Goal: Navigation & Orientation: Understand site structure

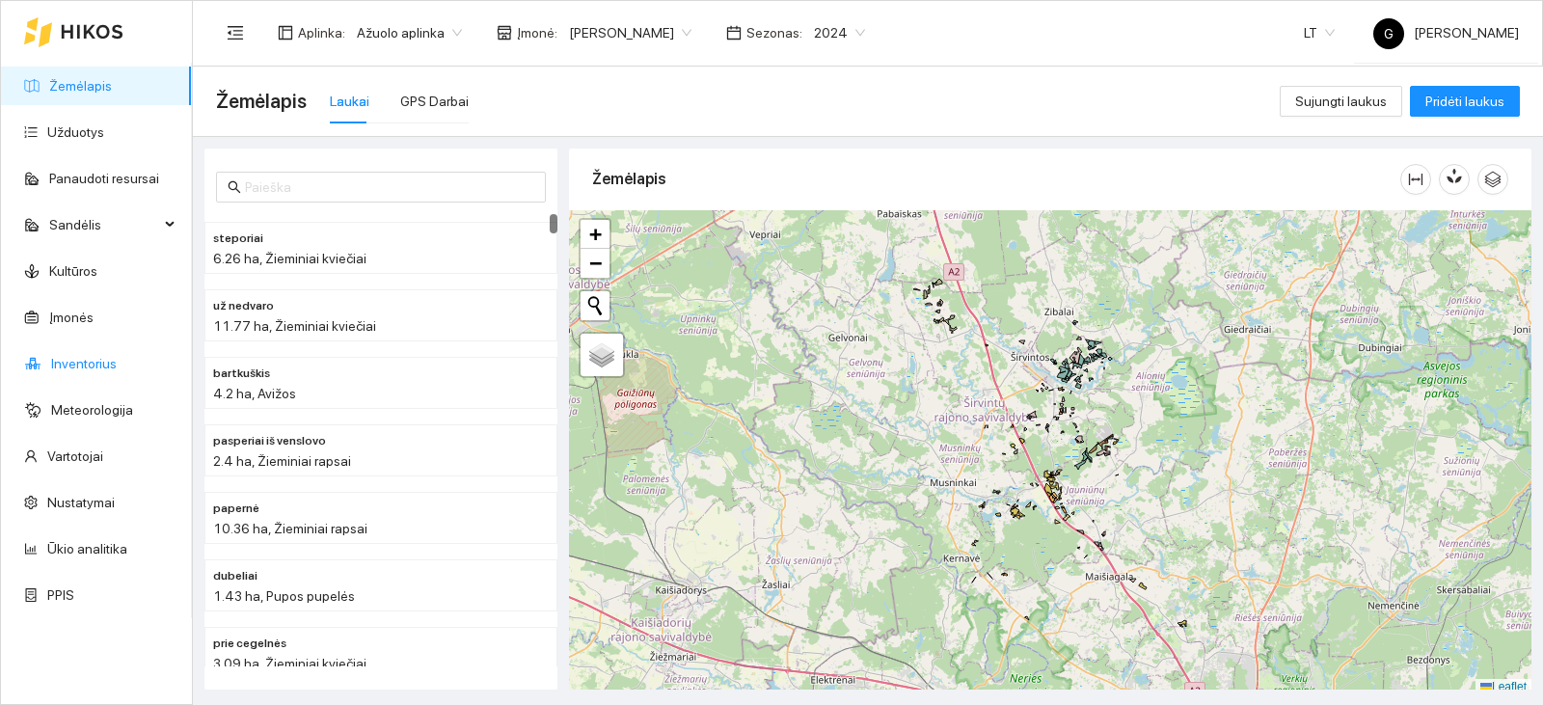
click at [82, 369] on link "Inventorius" at bounding box center [84, 363] width 66 height 15
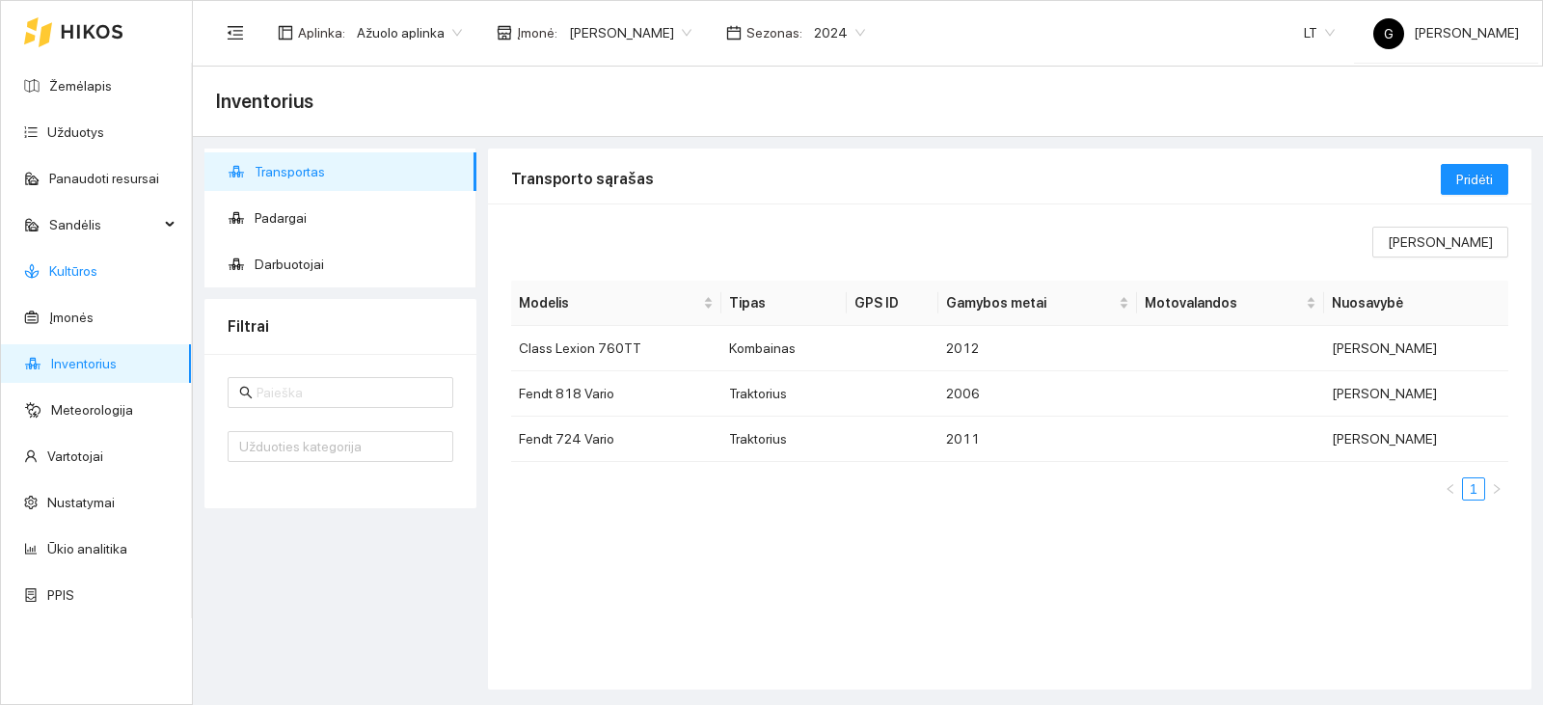
click at [86, 279] on link "Kultūros" at bounding box center [73, 270] width 48 height 15
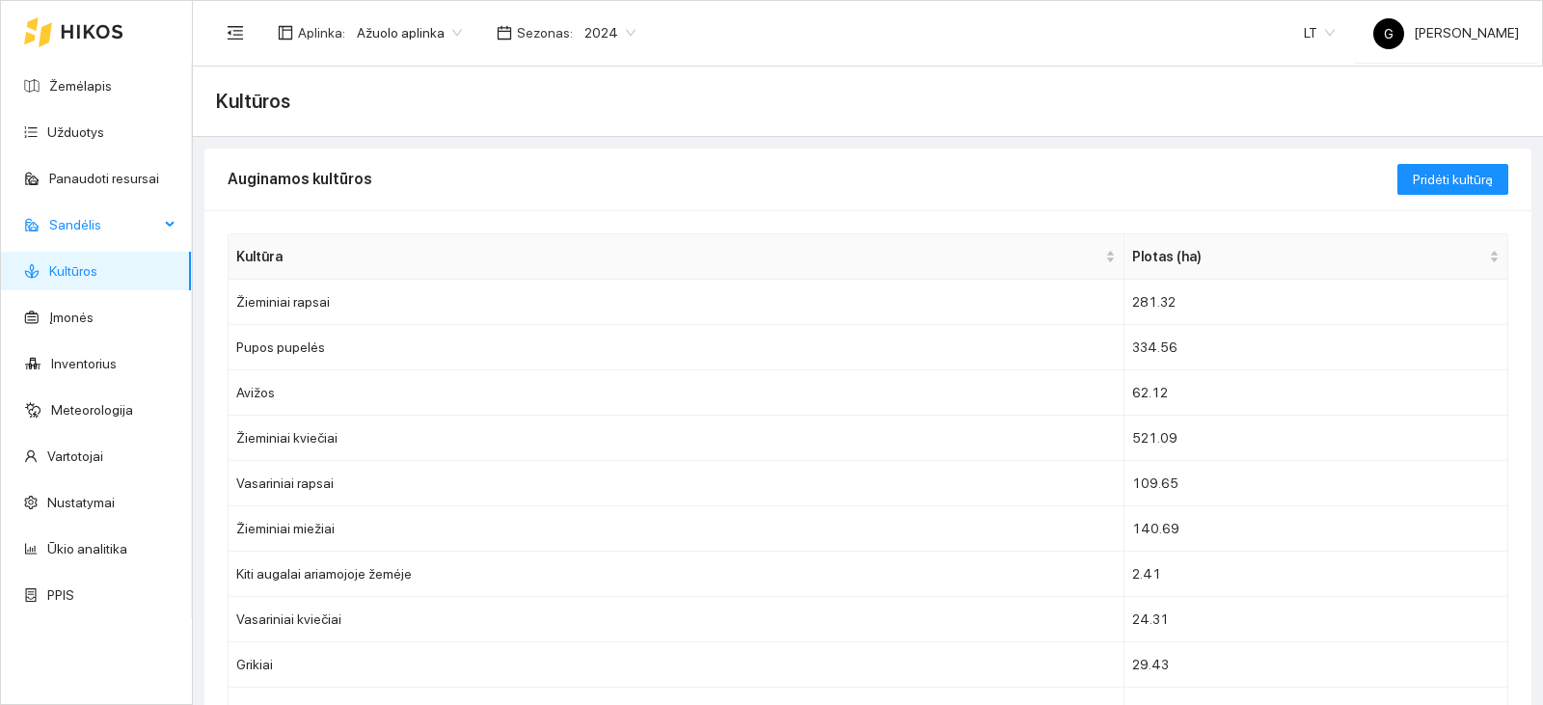
click at [117, 220] on span "Sandėlis" at bounding box center [104, 224] width 110 height 39
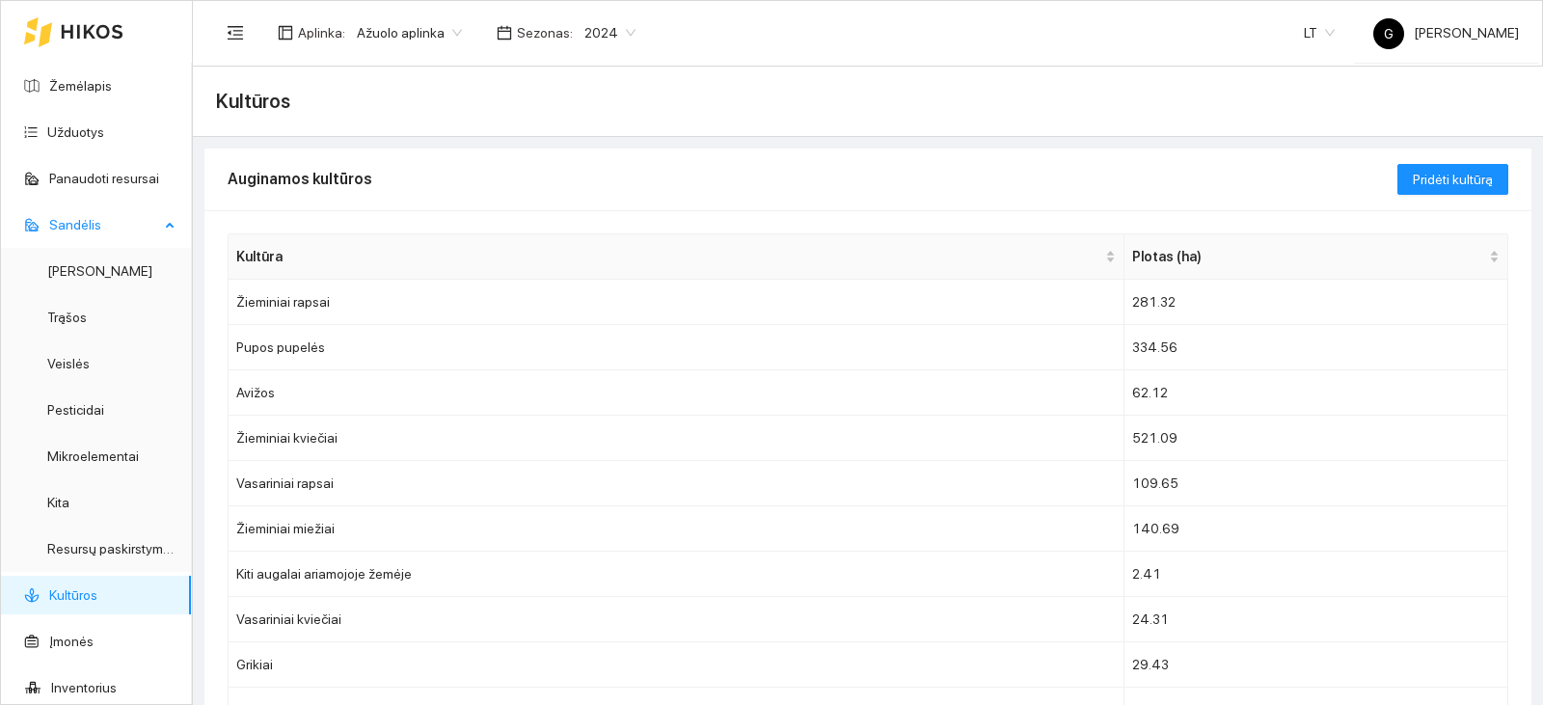
click at [141, 219] on span "Sandėlis" at bounding box center [104, 224] width 110 height 39
